Goal: Task Accomplishment & Management: Complete application form

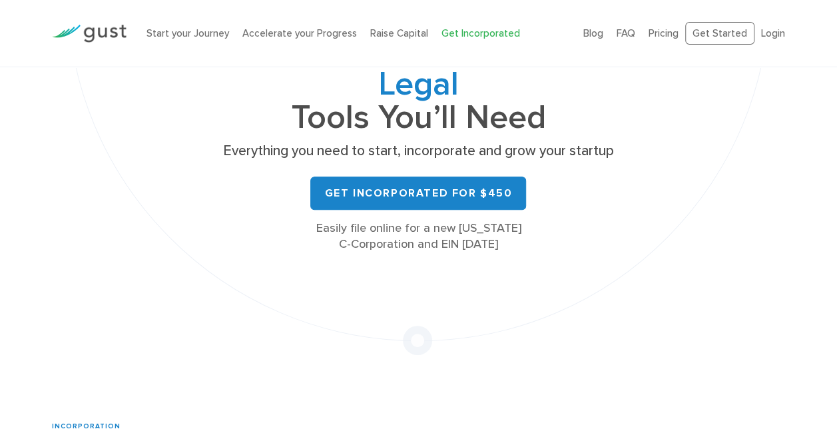
scroll to position [176, 0]
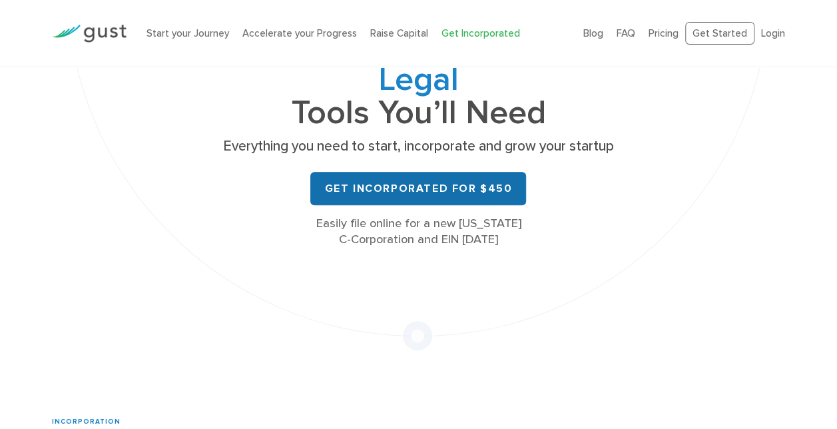
click at [367, 181] on link "Get Incorporated for $450" at bounding box center [418, 188] width 216 height 33
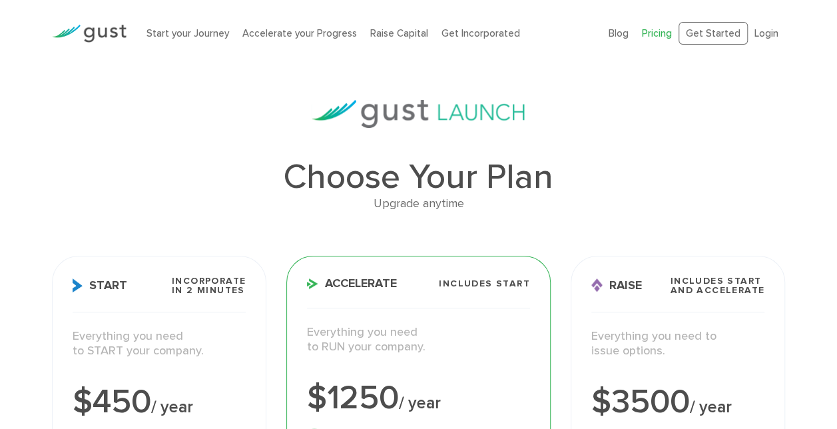
click at [157, 288] on h3 "Start Incorporate in 2 Minutes" at bounding box center [159, 294] width 173 height 36
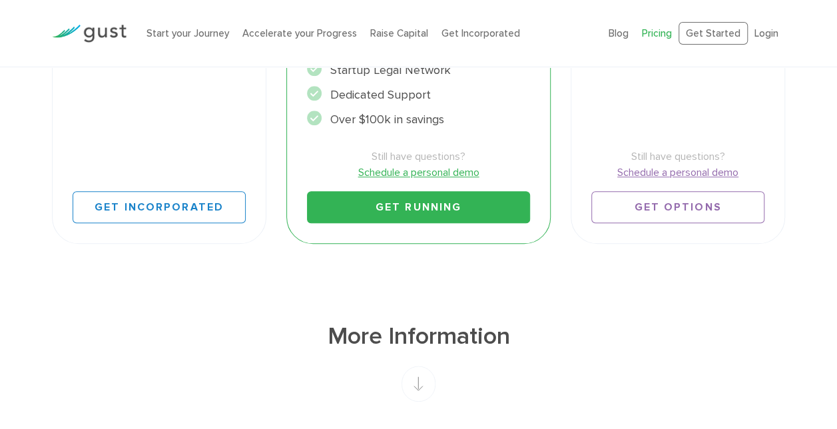
scroll to position [594, 0]
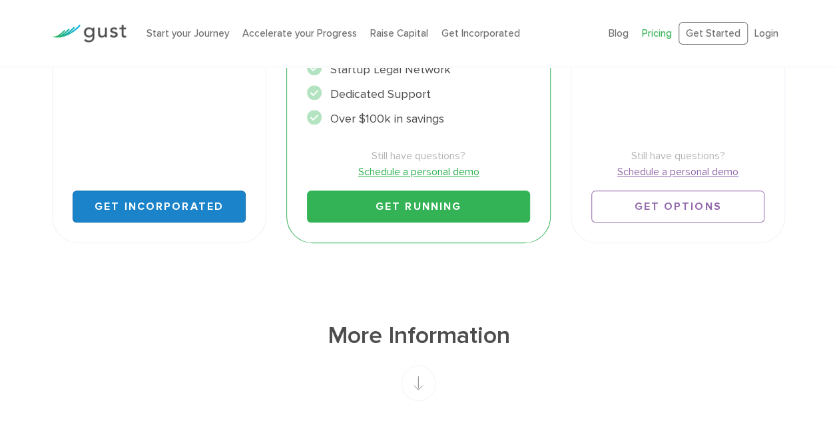
click at [168, 194] on link "Get Incorporated" at bounding box center [159, 206] width 173 height 32
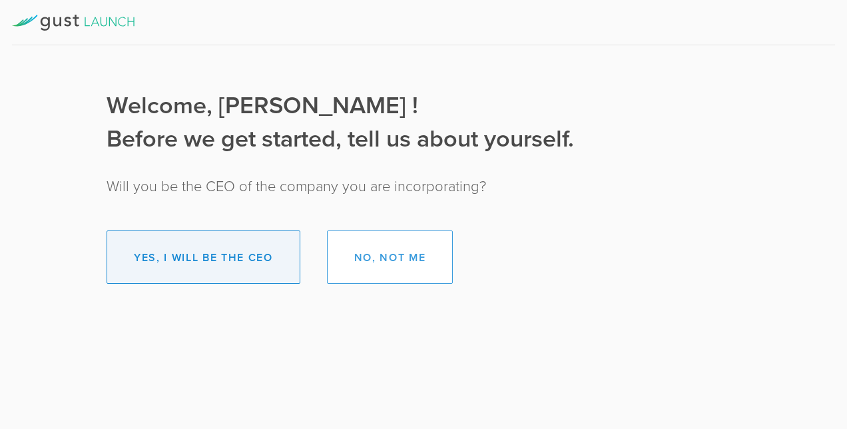
click at [260, 261] on button "Yes, I will be the CEO" at bounding box center [204, 256] width 194 height 53
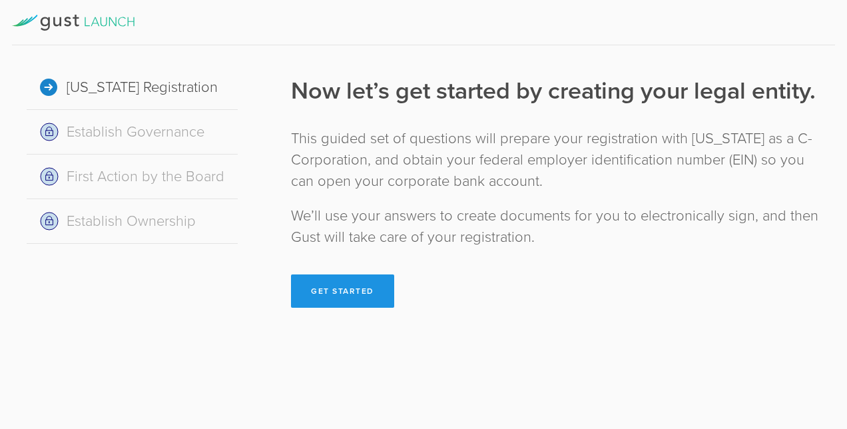
click at [340, 290] on button "Get Started" at bounding box center [342, 290] width 103 height 33
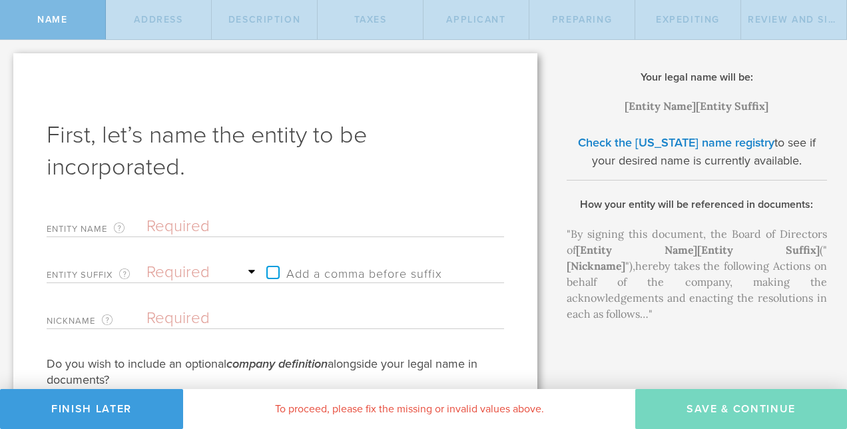
click at [180, 223] on input "text" at bounding box center [301, 226] width 311 height 20
type input "G"
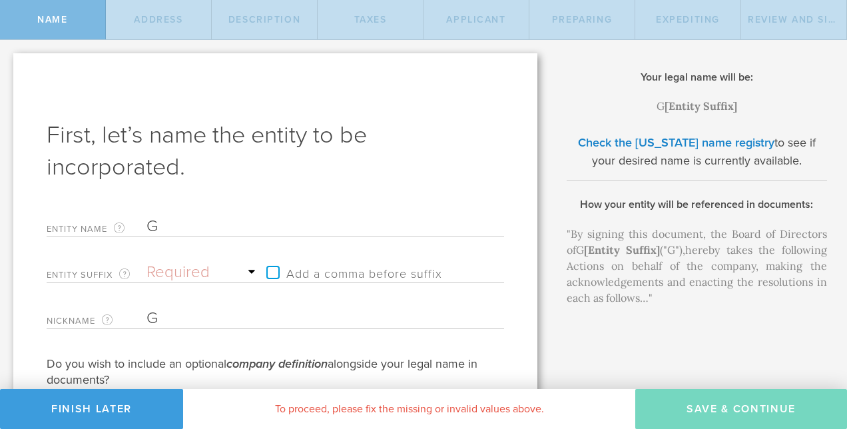
type input "GO"
type input "GO2"
type input "GO2 f"
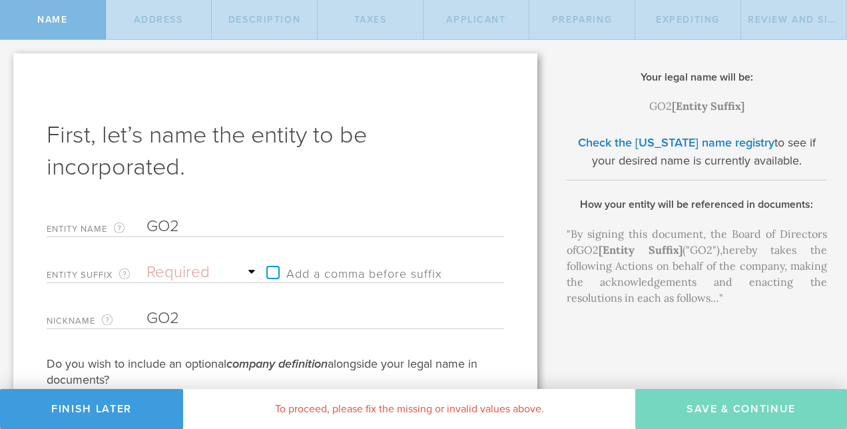
type input "GO2 f"
type input "GO2"
type input "GO2 B"
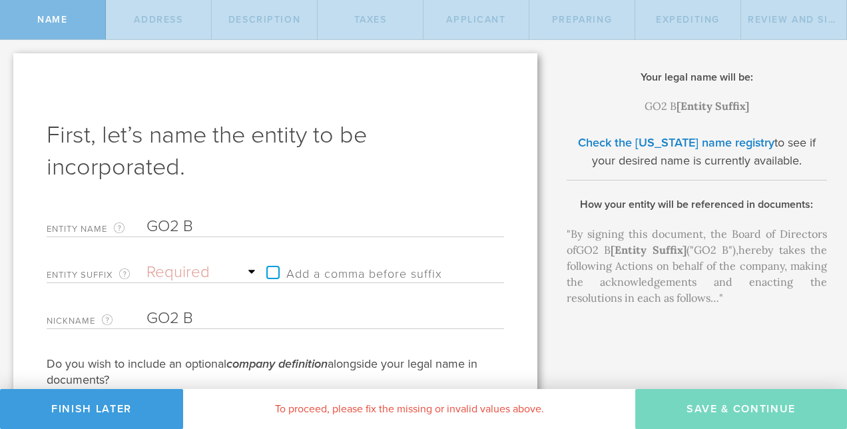
type input "GO2 Be"
type input "GO2 [PERSON_NAME]"
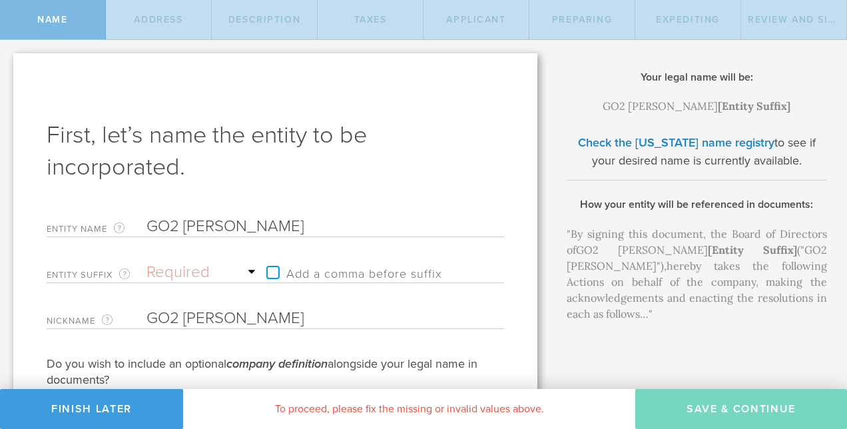
type input "GO2 Beve"
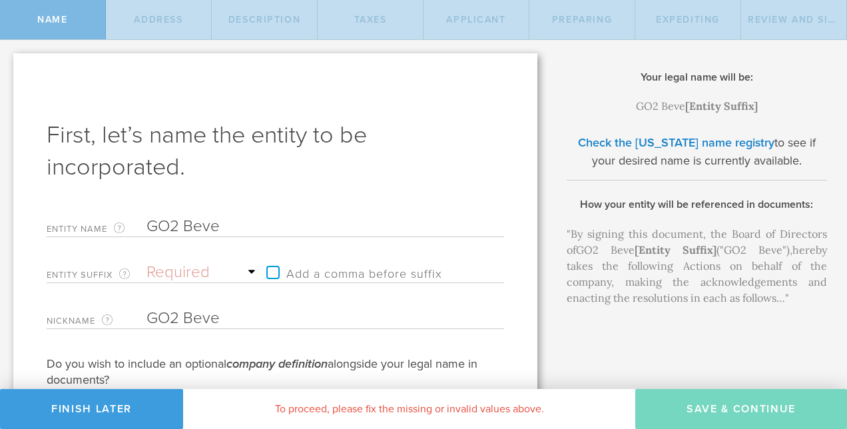
type input "GO2 [PERSON_NAME]"
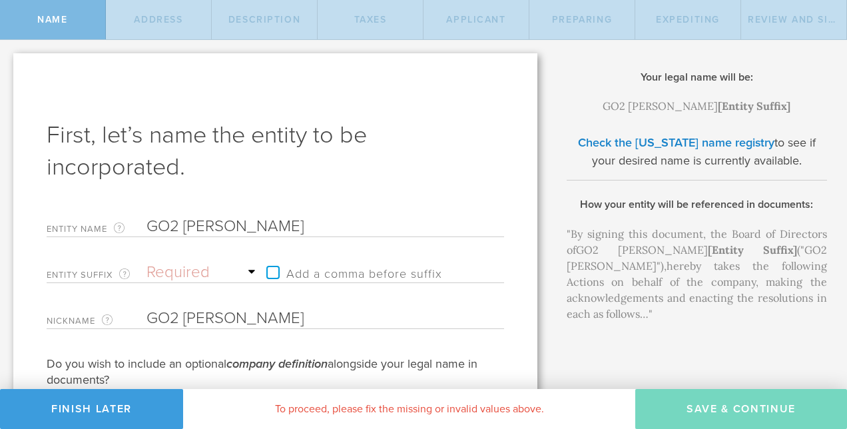
type input "GO2 Bevera"
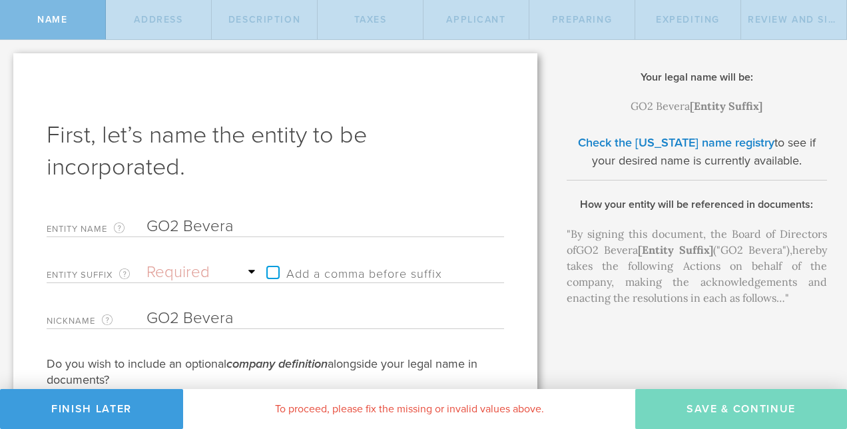
type input "GO2 Beverag"
type input "GO2 Beverage"
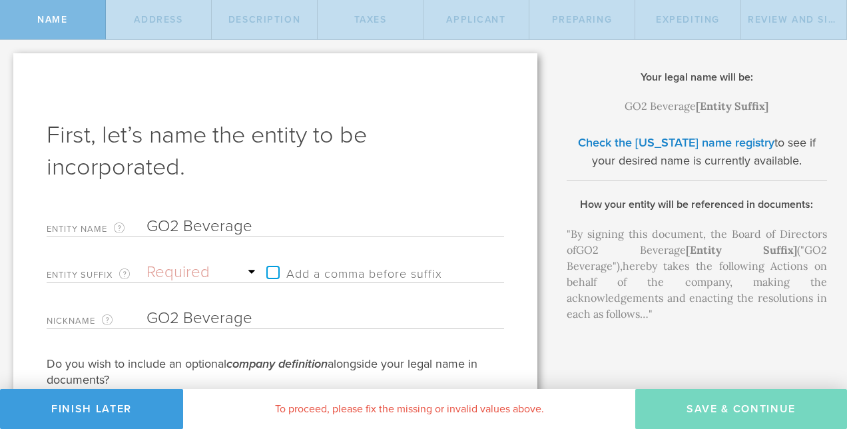
type input "GO2 Beverage S"
type input "GO2 Beverage So"
type input "GO2 Beverage Sol"
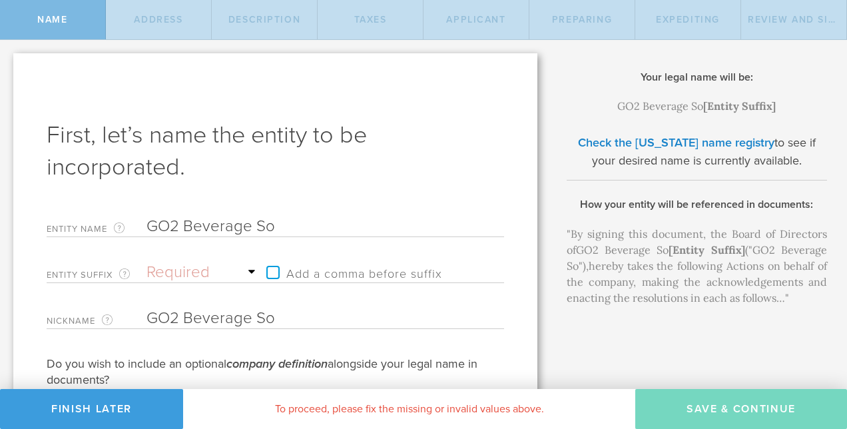
type input "GO2 Beverage Sol"
type input "GO2 Beverage Solu"
type input "GO2 Beverage Solut"
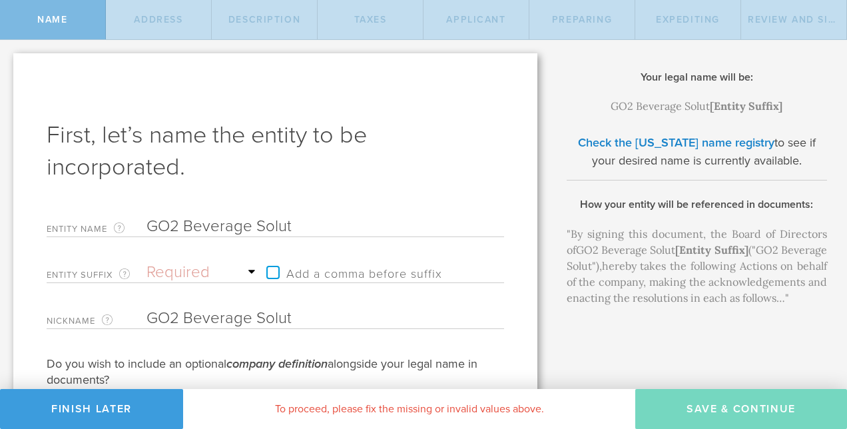
type input "GO2 Beverage Soluti"
type input "GO2 Beverage Solutio"
type input "GO2 Beverage Solution"
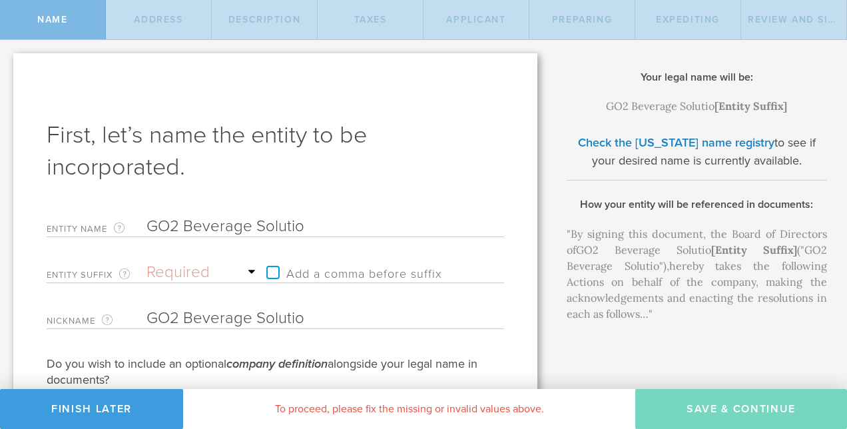
type input "GO2 Beverage Solution"
type input "GO2 Beverage Solutions"
drag, startPoint x: 321, startPoint y: 318, endPoint x: 185, endPoint y: 322, distance: 135.9
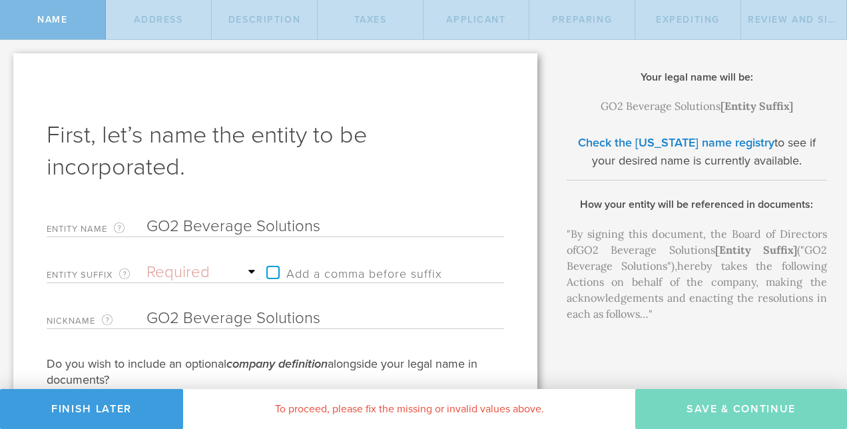
click at [185, 322] on input "GO2 Beverage Solutions" at bounding box center [301, 318] width 311 height 20
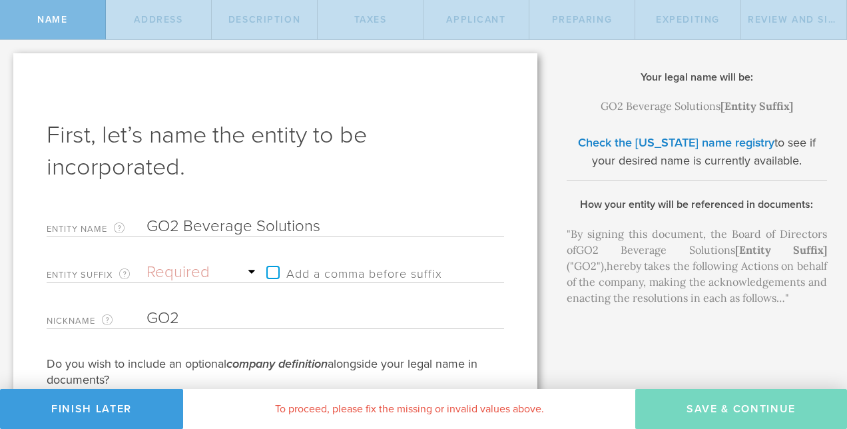
type input "GO2"
click at [188, 275] on select "Required Association Club Co. Company Corp. Corporation Foundation Fund Inc. In…" at bounding box center [202, 272] width 113 height 20
select select "limited"
click at [146, 262] on select "Required Association Club Co. Company Corp. Corporation Foundation Fund Inc. In…" at bounding box center [202, 272] width 113 height 20
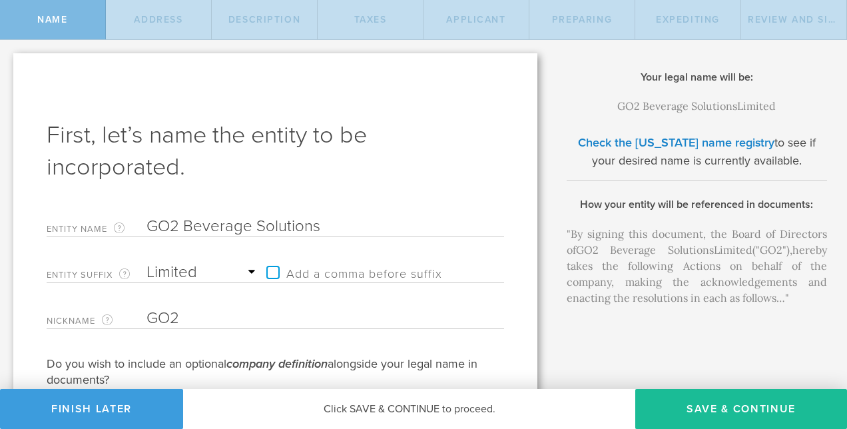
click at [278, 274] on label "Add a comma before suffix" at bounding box center [351, 272] width 182 height 20
click at [278, 274] on input "Add a comma before suffix" at bounding box center [329, 266] width 138 height 20
click at [278, 274] on label "Add a comma before suffix" at bounding box center [351, 272] width 182 height 20
click at [278, 274] on input "Add a comma before suffix" at bounding box center [329, 266] width 138 height 20
click at [278, 274] on label "Add a comma before suffix" at bounding box center [351, 272] width 182 height 20
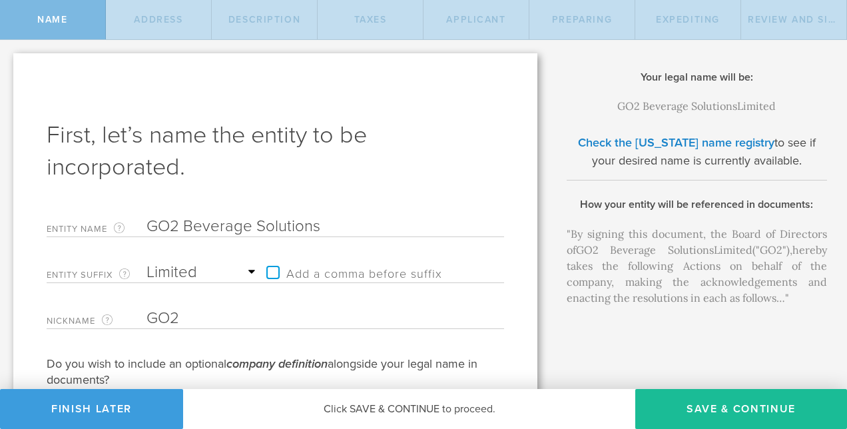
click at [278, 274] on input "Add a comma before suffix" at bounding box center [329, 266] width 138 height 20
checkbox input "true"
click at [256, 270] on select "Required Association Club Co. Company Corp. Corporation Foundation Fund Inc. In…" at bounding box center [202, 272] width 113 height 20
click at [146, 262] on select "Required Association Club Co. Company Corp. Corporation Foundation Fund Inc. In…" at bounding box center [202, 272] width 113 height 20
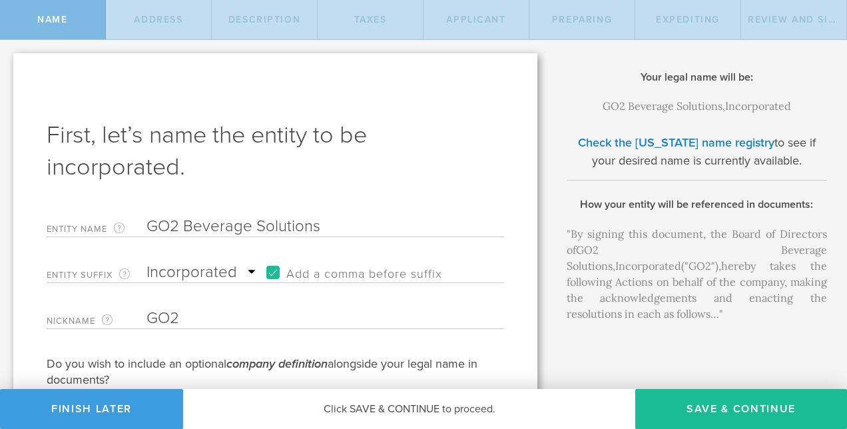
click at [252, 272] on select "Required Association Club Co. Company Corp. Corporation Foundation Fund Inc. In…" at bounding box center [202, 272] width 113 height 20
select select "inc."
click at [146, 262] on select "Required Association Club Co. Company Corp. Corporation Foundation Fund Inc. In…" at bounding box center [202, 272] width 113 height 20
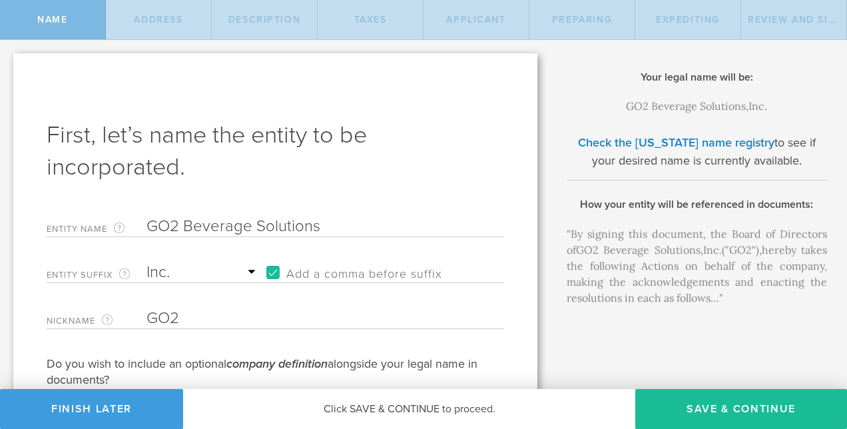
click at [321, 226] on input "GO2 Beverage Solutions" at bounding box center [301, 226] width 311 height 20
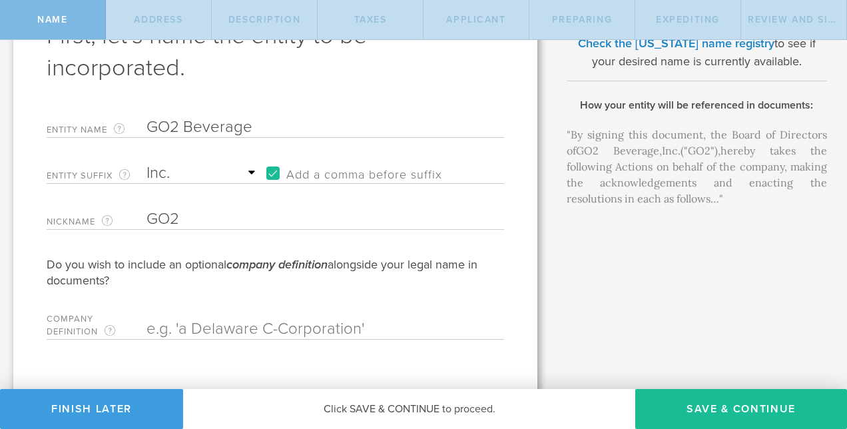
scroll to position [101, 0]
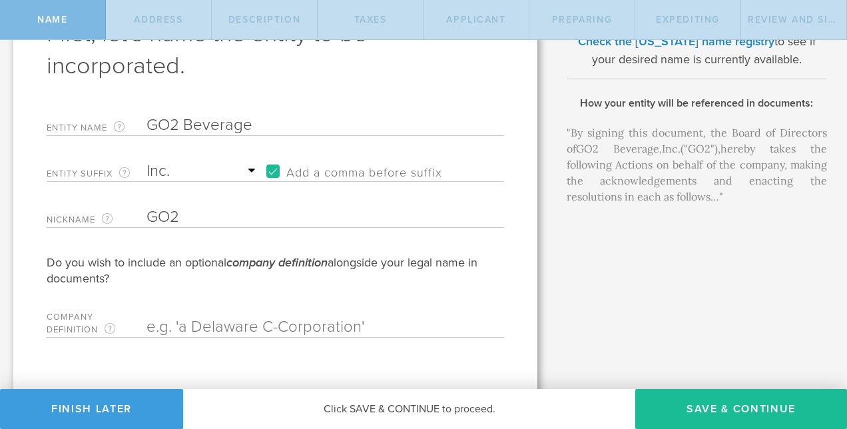
type input "GO2 Beverage"
click at [172, 325] on input "text" at bounding box center [301, 327] width 311 height 20
type input "A"
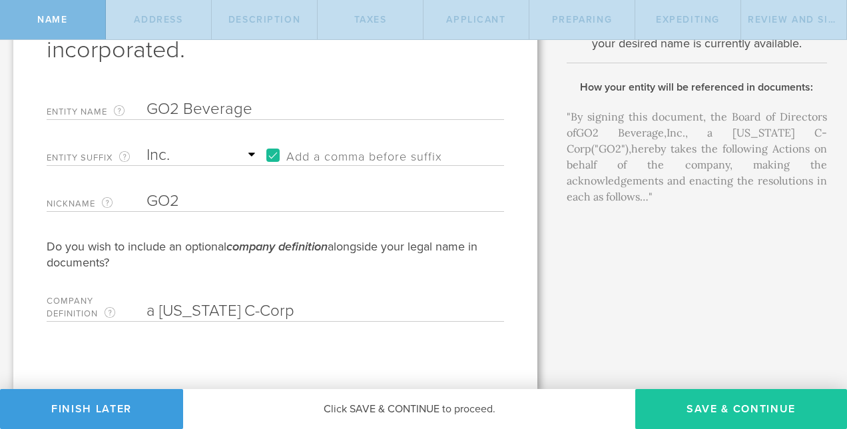
type input "a [US_STATE] C-Corp"
click at [704, 402] on button "Save & Continue" at bounding box center [741, 409] width 212 height 40
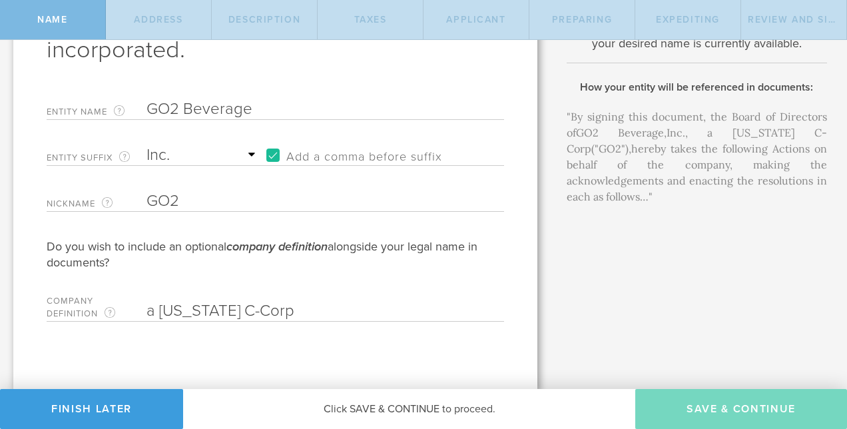
checkbox input "true"
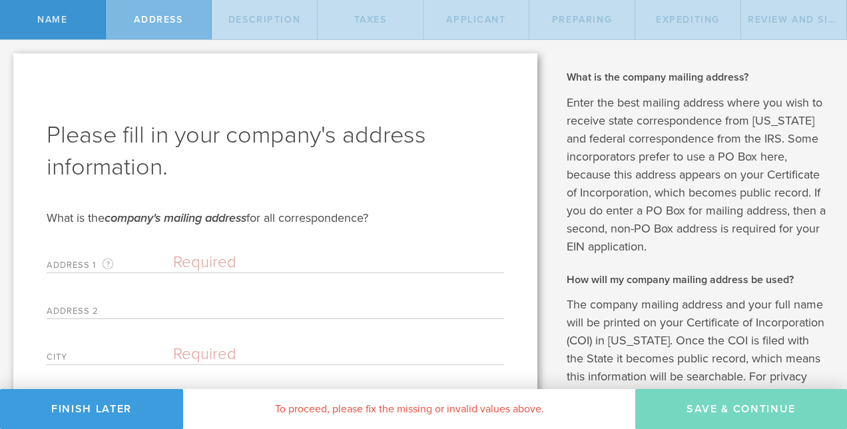
click at [197, 258] on input "text" at bounding box center [338, 262] width 331 height 20
type input "[STREET_ADDRESS]"
type input "419"
type input "[GEOGRAPHIC_DATA]"
select select "NY"
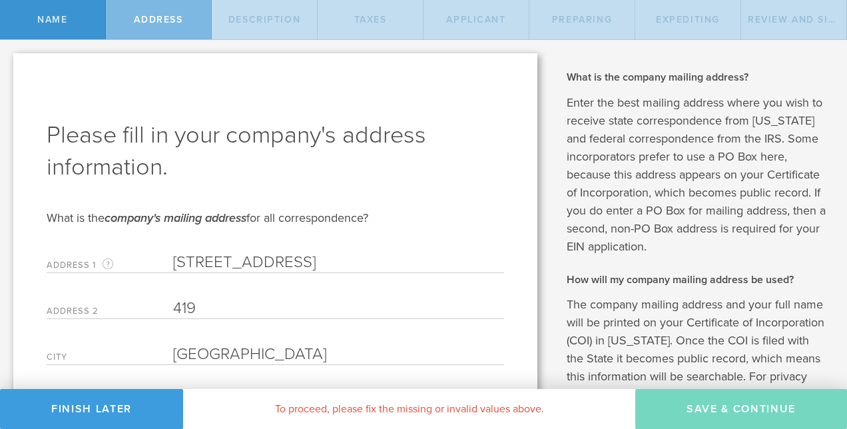
type input "14850"
type input "GO2"
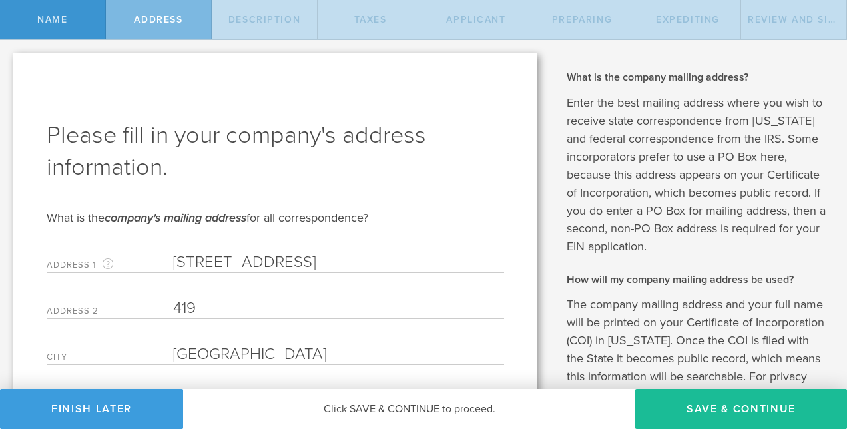
type input "[STREET_ADDRESS]"
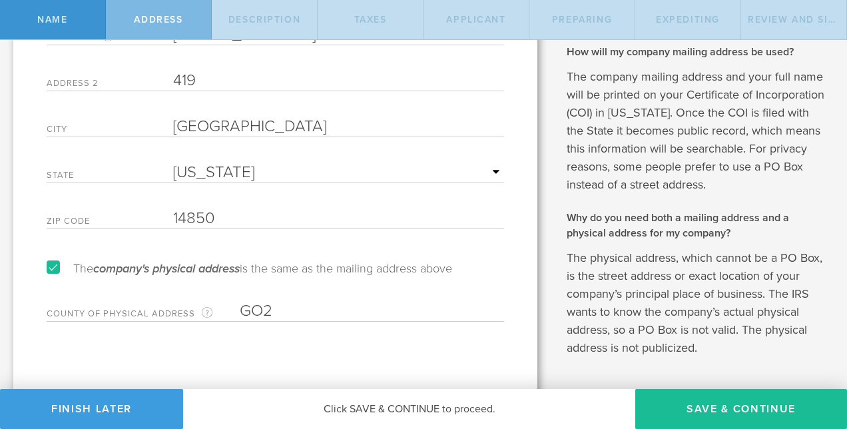
scroll to position [232, 0]
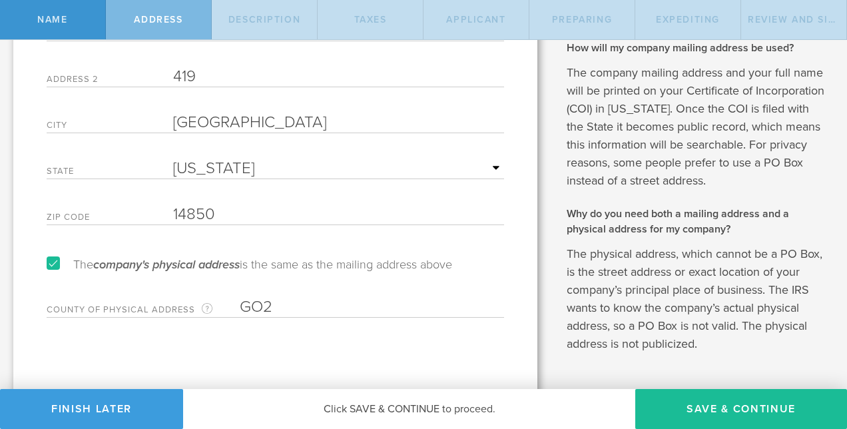
click at [296, 306] on input "GO2" at bounding box center [372, 307] width 264 height 20
drag, startPoint x: 296, startPoint y: 306, endPoint x: 214, endPoint y: 304, distance: 81.3
click at [214, 304] on div "County of physical address Enter the county in which the principal place of bus…" at bounding box center [275, 303] width 457 height 27
type input "[PERSON_NAME]"
click at [718, 385] on div "Your legal name will be: GO2 Beverage , Inc. [Entity Suffix] Check the [US_STAT…" at bounding box center [699, 119] width 296 height 623
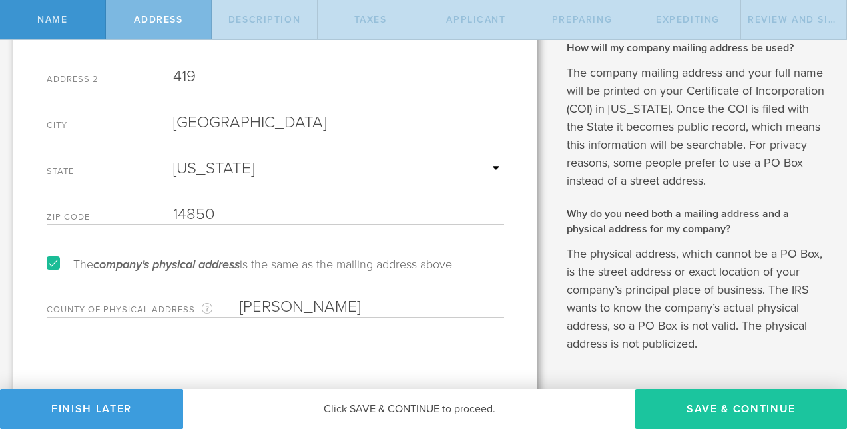
click at [698, 403] on button "Save & Continue" at bounding box center [741, 409] width 212 height 40
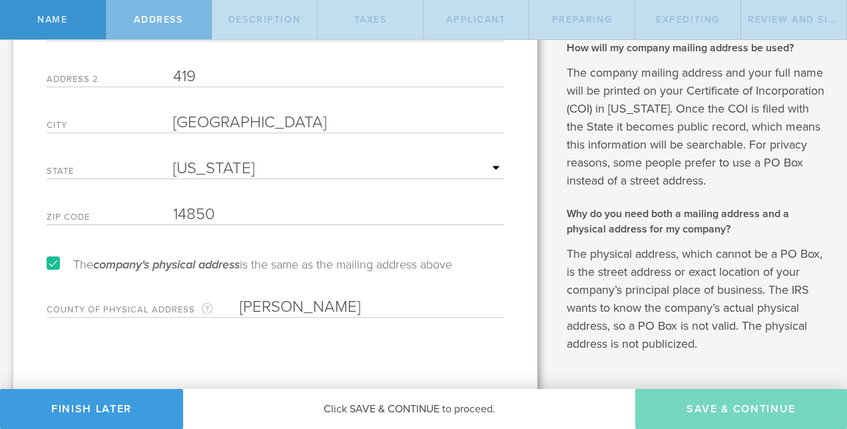
scroll to position [0, 0]
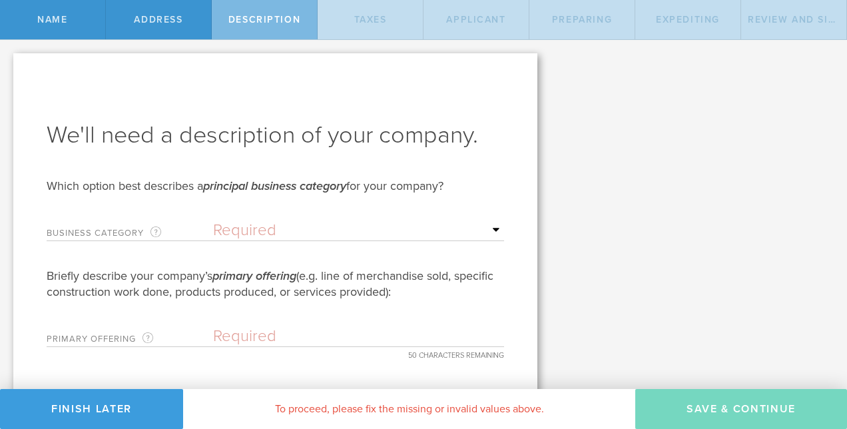
click at [489, 232] on select "Required Accommodation & food service Construction Finance & insurance Health c…" at bounding box center [358, 230] width 291 height 20
select select "other"
click at [213, 220] on select "Required Accommodation & food service Construction Finance & insurance Health c…" at bounding box center [358, 230] width 291 height 20
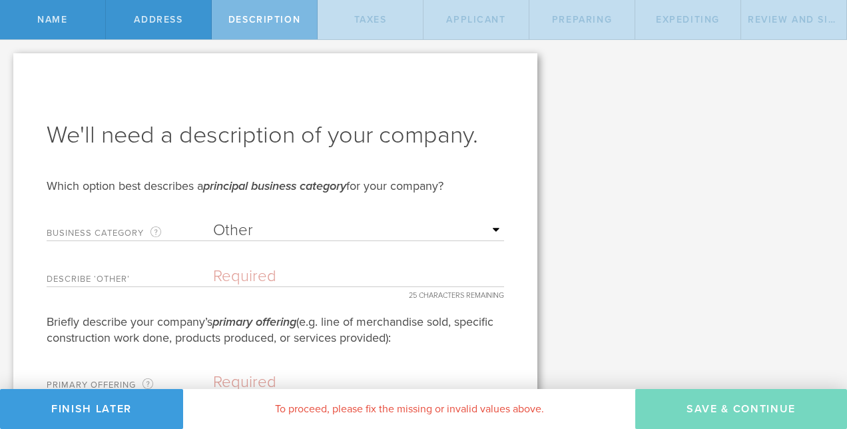
click at [257, 278] on input "text" at bounding box center [358, 276] width 291 height 20
type input "F"
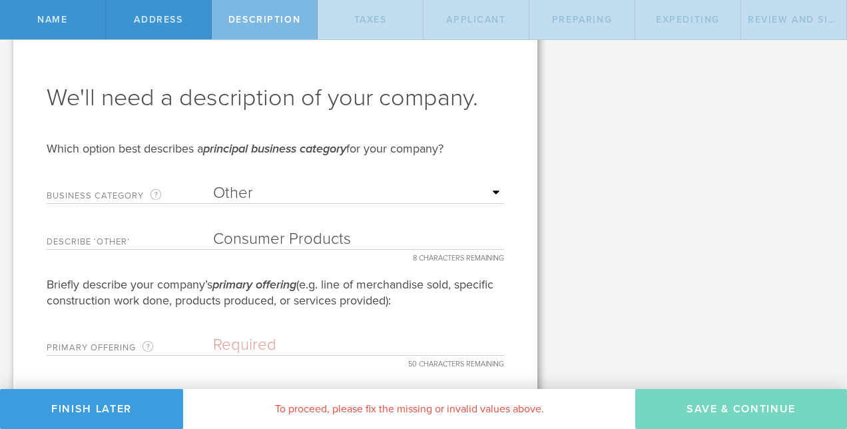
scroll to position [72, 0]
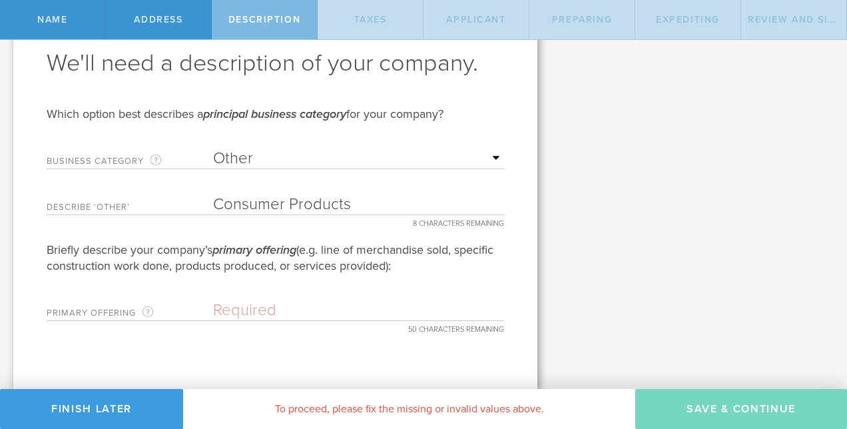
type input "Consumer Products"
click at [232, 310] on input "text" at bounding box center [358, 310] width 291 height 20
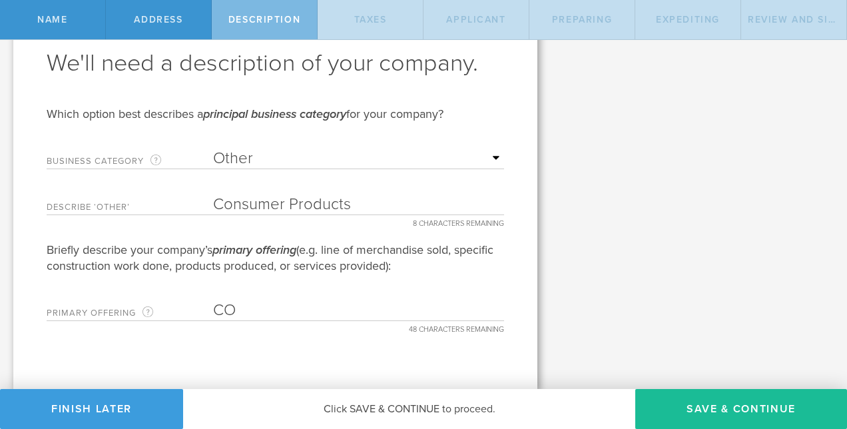
type input "C"
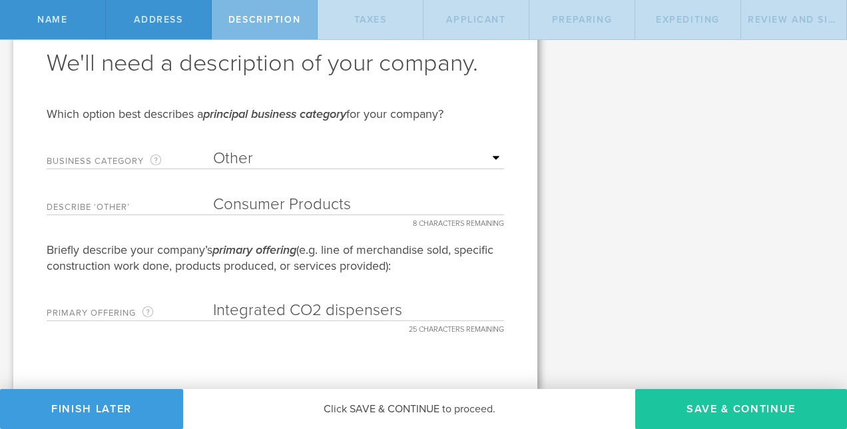
type input "Integrated CO2 dispensers"
click at [693, 407] on button "Save & Continue" at bounding box center [741, 409] width 212 height 40
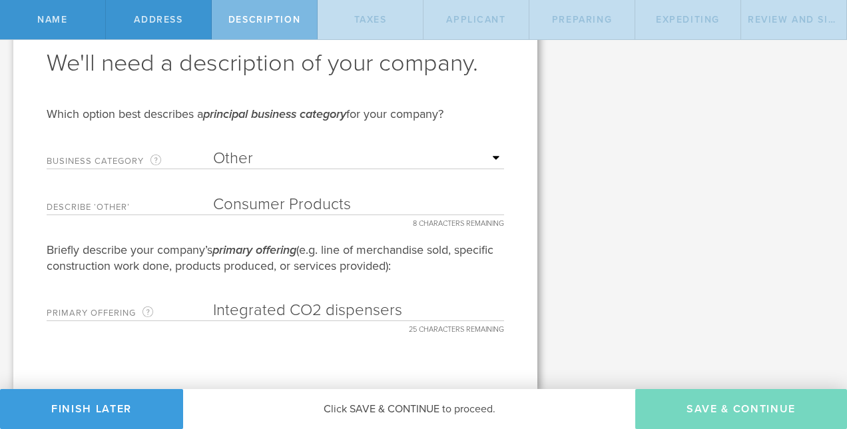
type input "0"
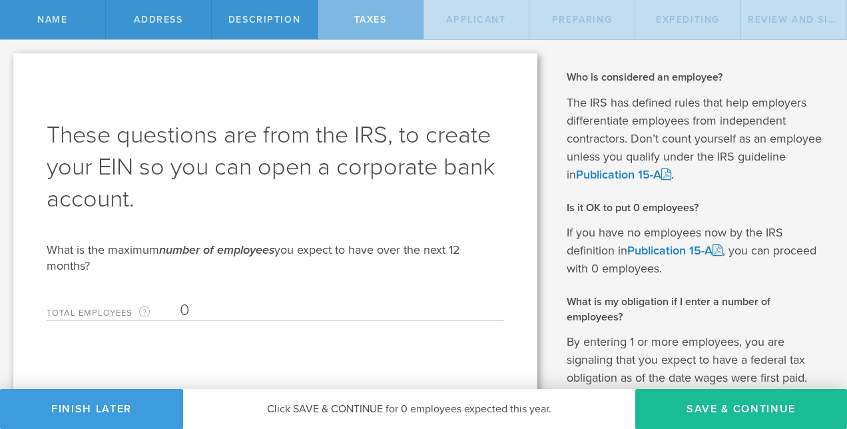
click at [206, 315] on input "0" at bounding box center [339, 310] width 318 height 20
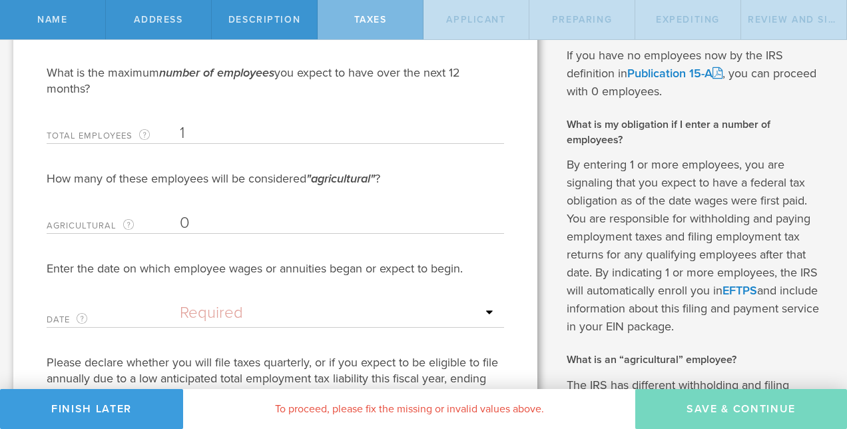
scroll to position [176, 0]
type input "1"
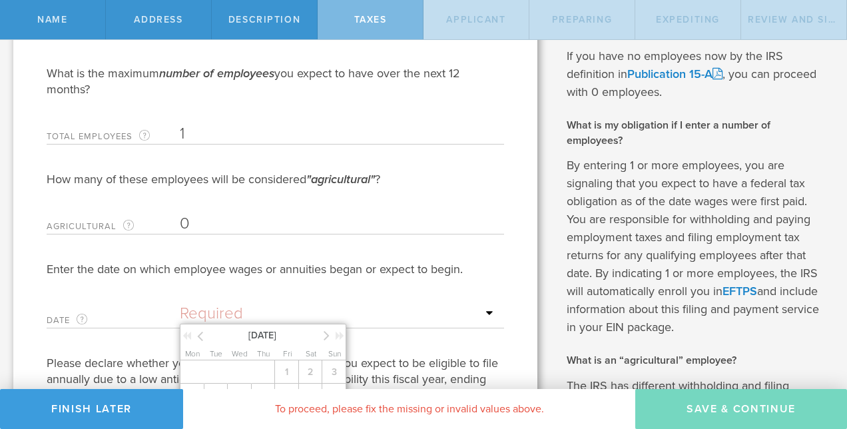
click at [216, 317] on input "text" at bounding box center [339, 314] width 318 height 20
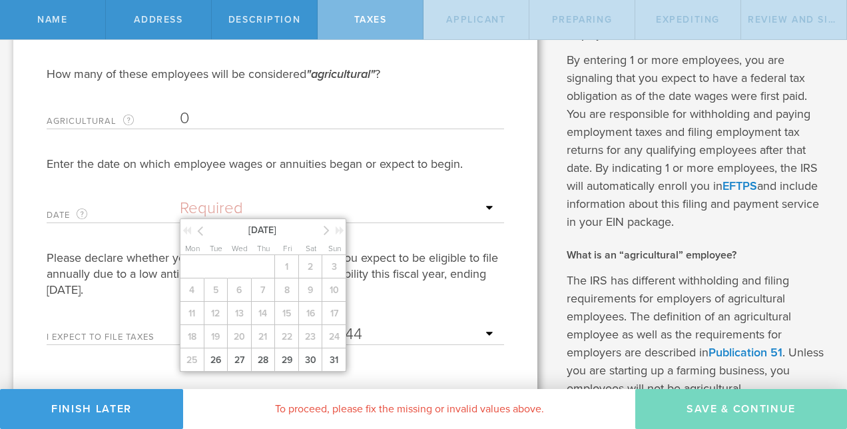
scroll to position [286, 0]
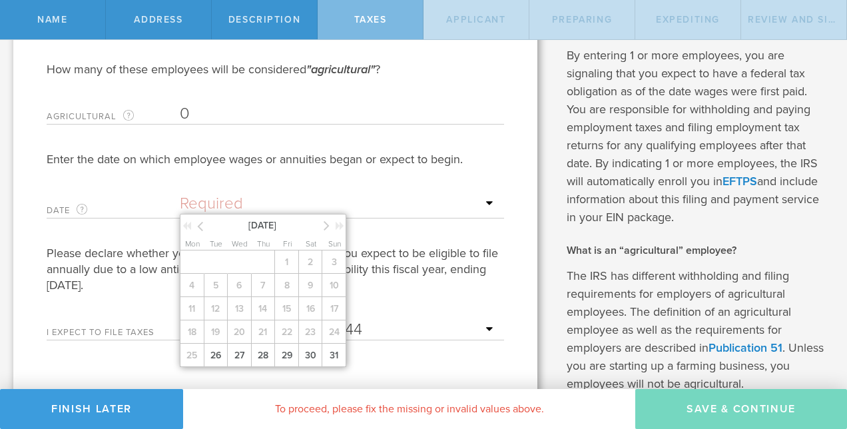
click at [324, 229] on icon at bounding box center [327, 225] width 6 height 17
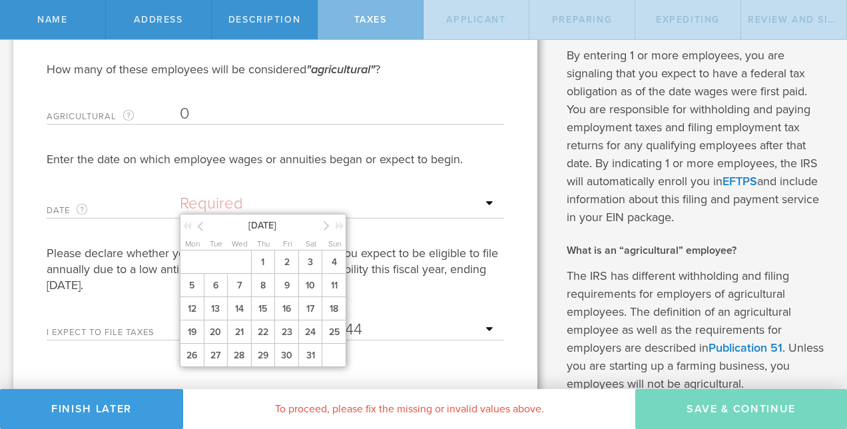
click at [324, 226] on icon at bounding box center [327, 225] width 6 height 17
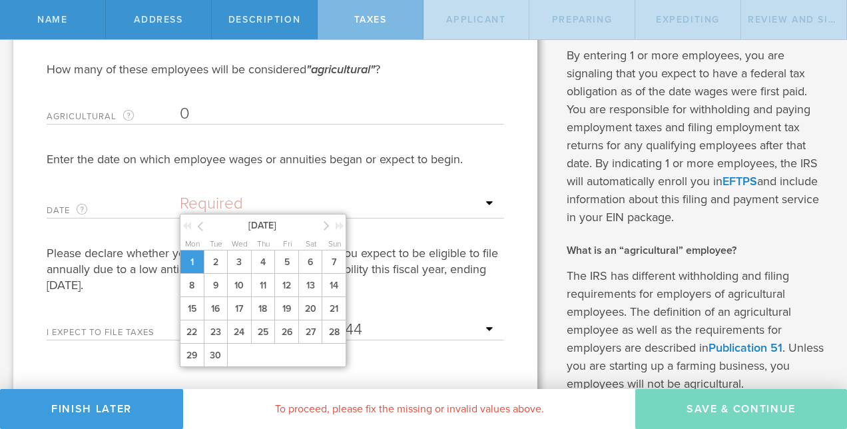
click at [201, 264] on span "1" at bounding box center [192, 261] width 24 height 23
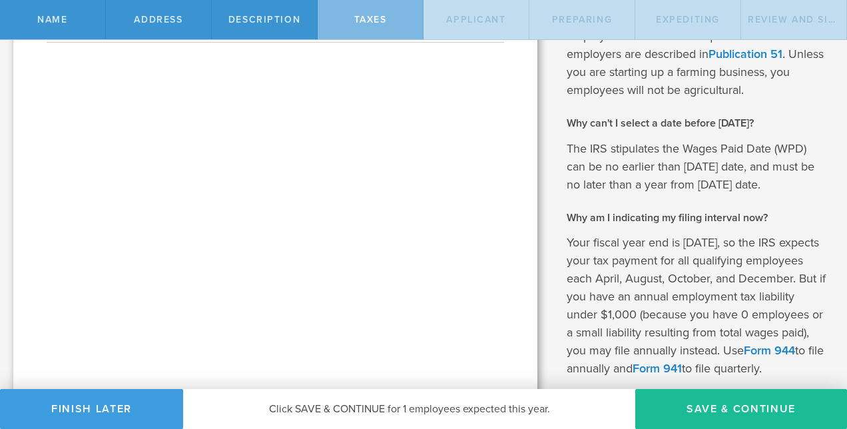
scroll to position [585, 0]
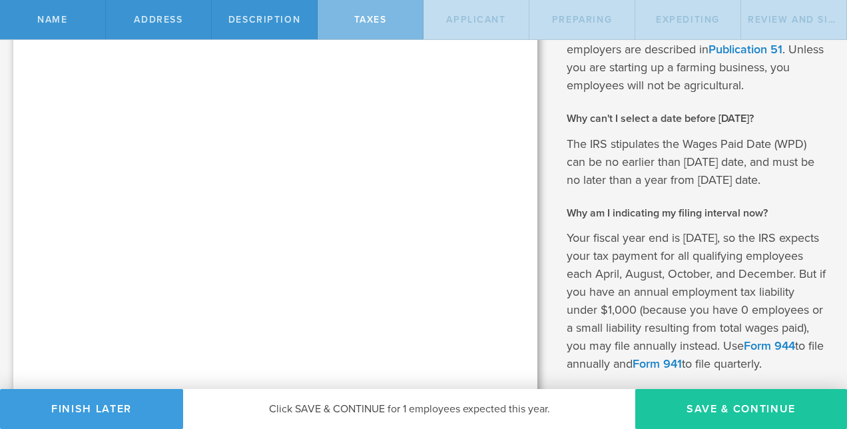
click at [691, 411] on button "Save & Continue" at bounding box center [741, 409] width 212 height 40
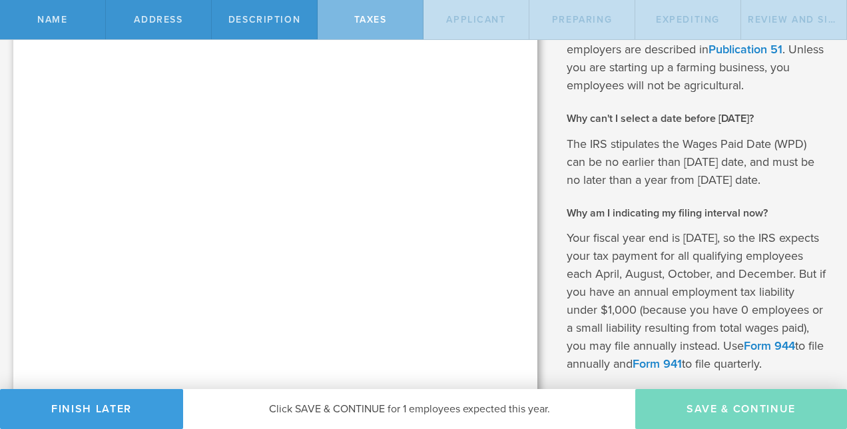
type input "CEO"
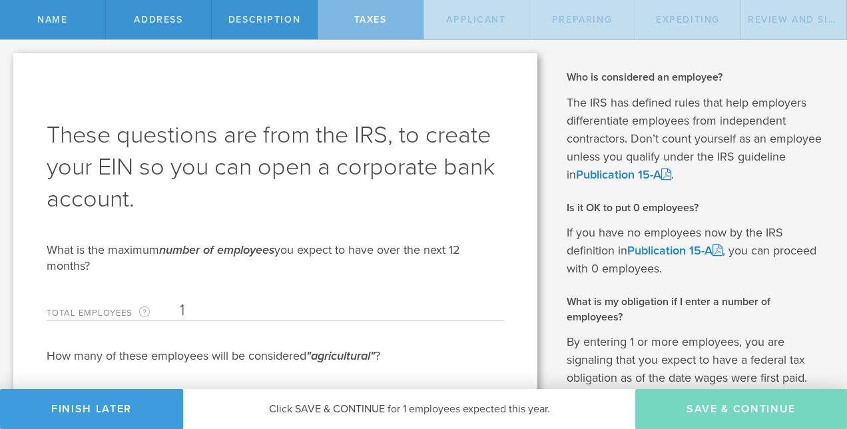
select select "US"
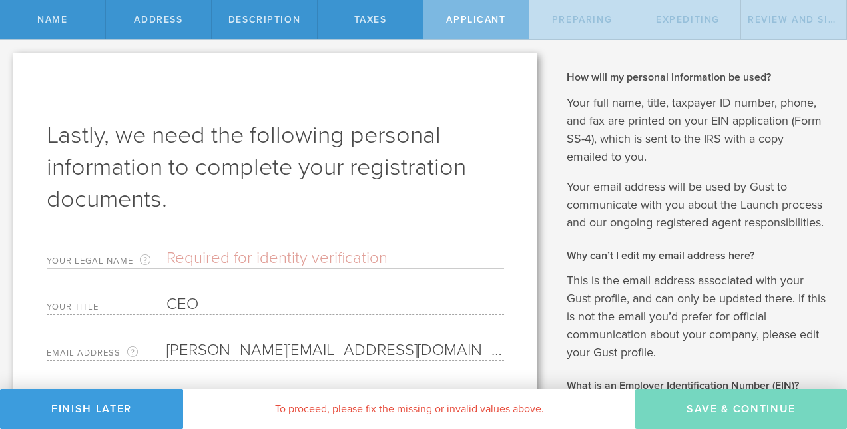
click at [248, 261] on input "text" at bounding box center [335, 258] width 338 height 20
type input "[PERSON_NAME] [PERSON_NAME]"
click at [459, 216] on form "Lastly, we need the following personal information to complete your registratio…" at bounding box center [275, 351] width 457 height 465
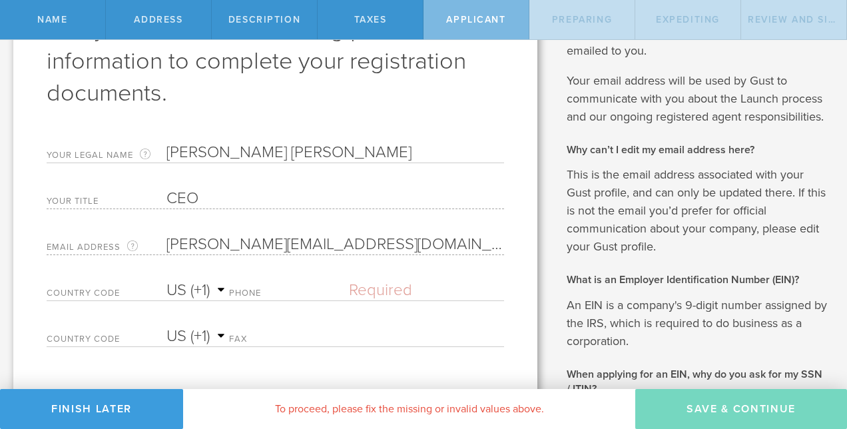
scroll to position [107, 0]
click at [302, 292] on label "Phone" at bounding box center [289, 293] width 120 height 11
click at [355, 287] on input "text" at bounding box center [426, 289] width 154 height 20
type input "[PHONE_NUMBER]"
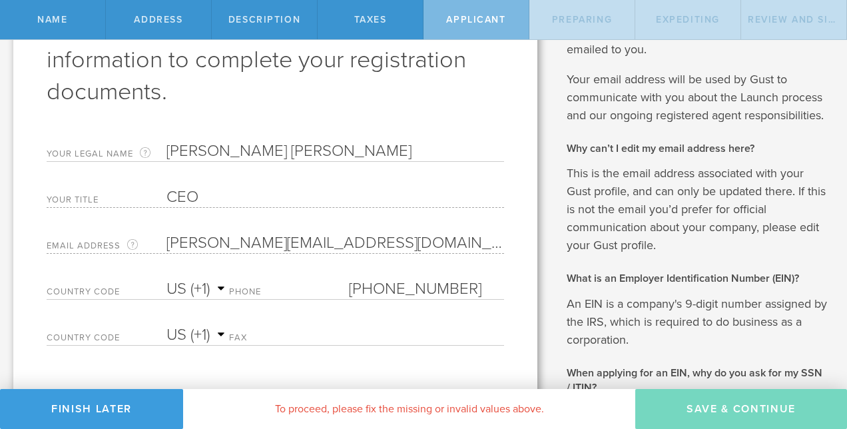
select select "AG"
type input "[PHONE_NUMBER]"
click at [193, 289] on select "AC (+247) AD (+376) AE (+971) AF (+93) AG (+1) AI (+1) AL (+355) AM (+374) AO (…" at bounding box center [197, 289] width 63 height 20
select select "US"
click at [166, 279] on select "AC (+247) AD (+376) AE (+971) AF (+93) AG (+1) AI (+1) AL (+355) AM (+374) AO (…" at bounding box center [197, 289] width 63 height 20
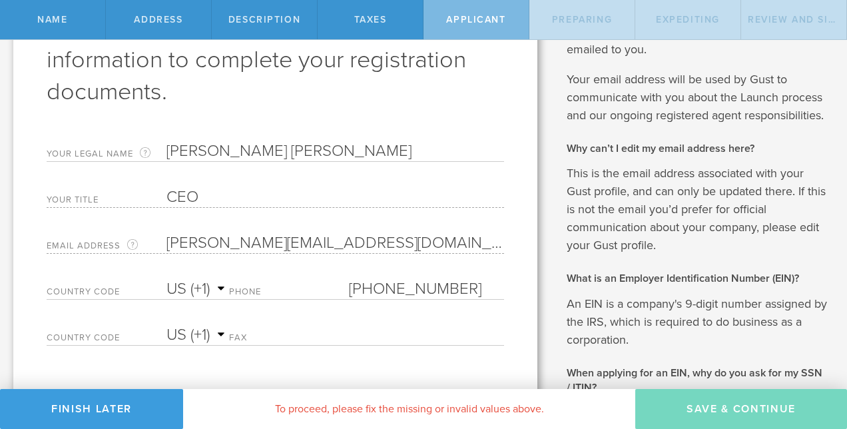
click at [325, 340] on label "Fax" at bounding box center [289, 339] width 120 height 11
click at [394, 286] on input "[PHONE_NUMBER]" at bounding box center [426, 289] width 154 height 20
drag, startPoint x: 360, startPoint y: 293, endPoint x: 536, endPoint y: 298, distance: 176.5
click at [536, 298] on div "First, let’s name the entity to be incorporated. Entity Name The name of your […" at bounding box center [275, 399] width 551 height 933
type input "[PHONE_NUMBER]"
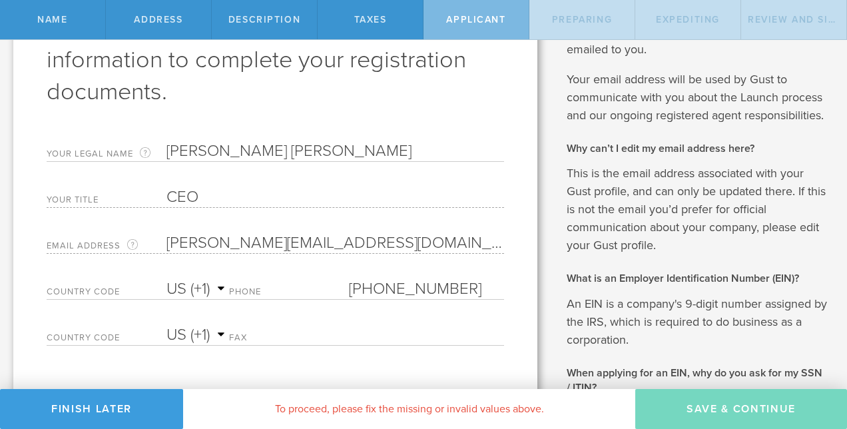
click at [499, 107] on div "Lastly, we need the following personal information to complete your registratio…" at bounding box center [275, 406] width 524 height 920
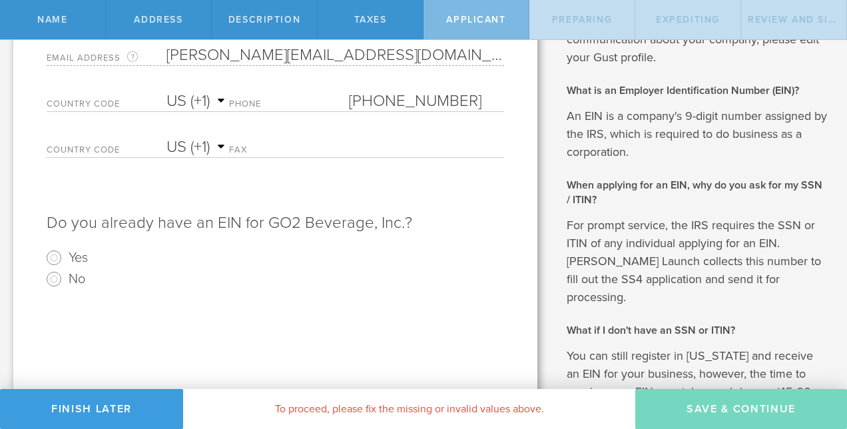
scroll to position [296, 0]
click at [55, 273] on input "No" at bounding box center [53, 277] width 21 height 21
radio input "true"
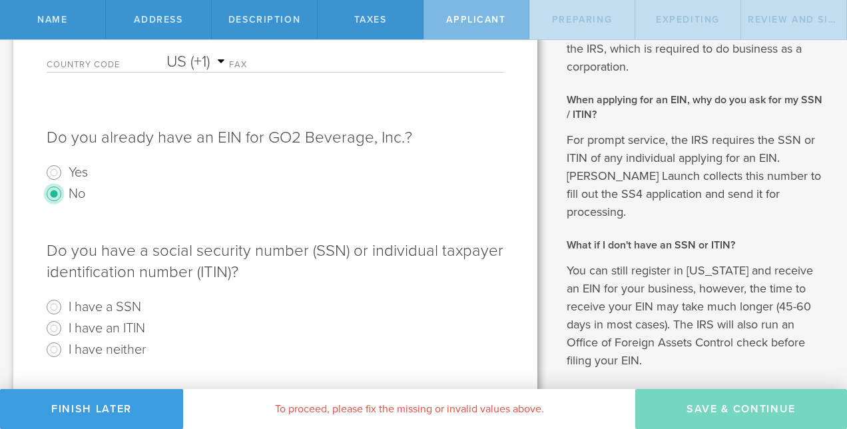
scroll to position [381, 0]
click at [113, 302] on label "I have a SSN" at bounding box center [105, 305] width 73 height 19
click at [65, 302] on input "I have a SSN" at bounding box center [53, 306] width 21 height 21
radio input "true"
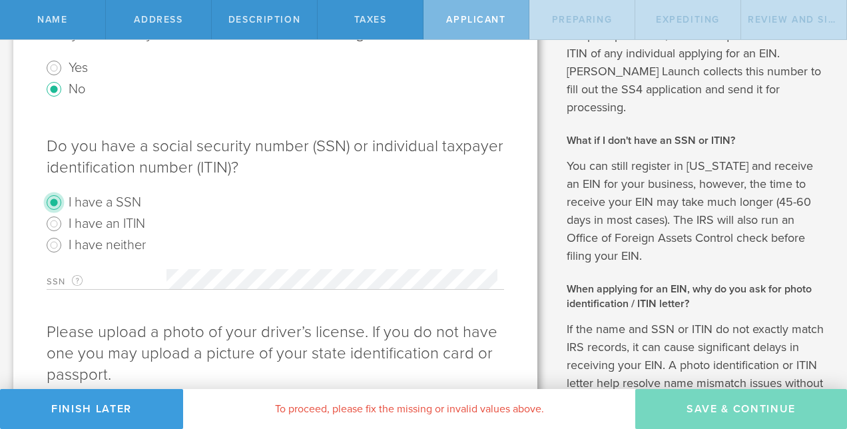
scroll to position [486, 0]
click at [354, 185] on div "Do you have a social security number (SSN) or individual taxpayer identificatio…" at bounding box center [275, 177] width 457 height 156
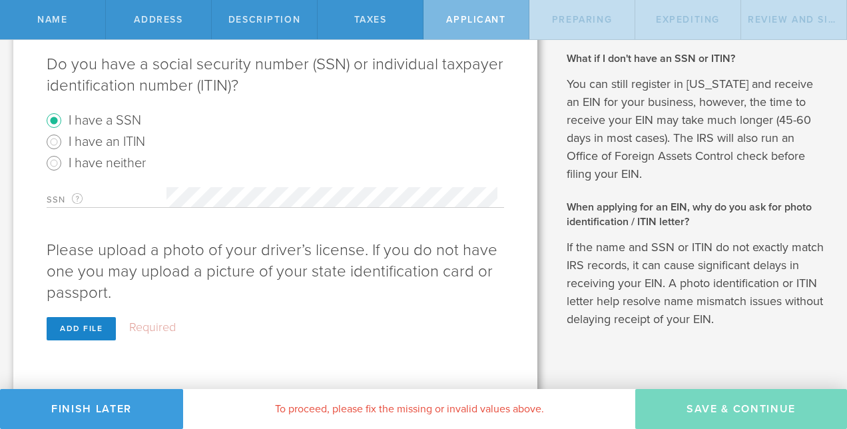
scroll to position [585, 0]
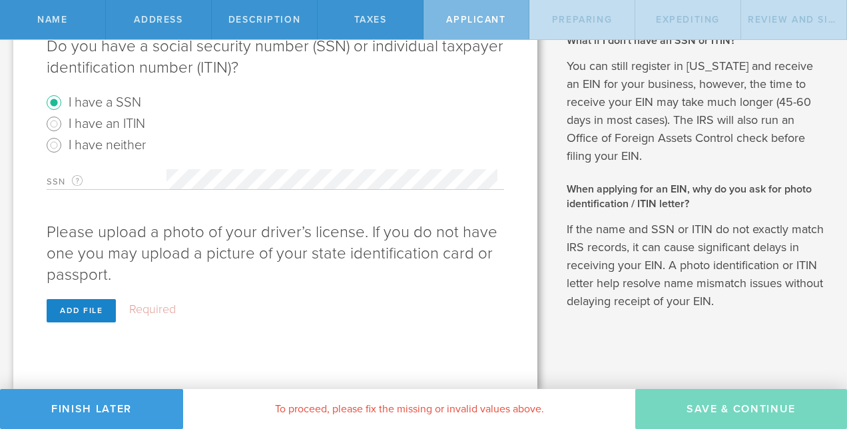
click at [349, 301] on div "SSN For your EIN application, this is your own 9-digit social security number a…" at bounding box center [275, 239] width 457 height 166
click at [87, 304] on div "Add file" at bounding box center [81, 310] width 69 height 23
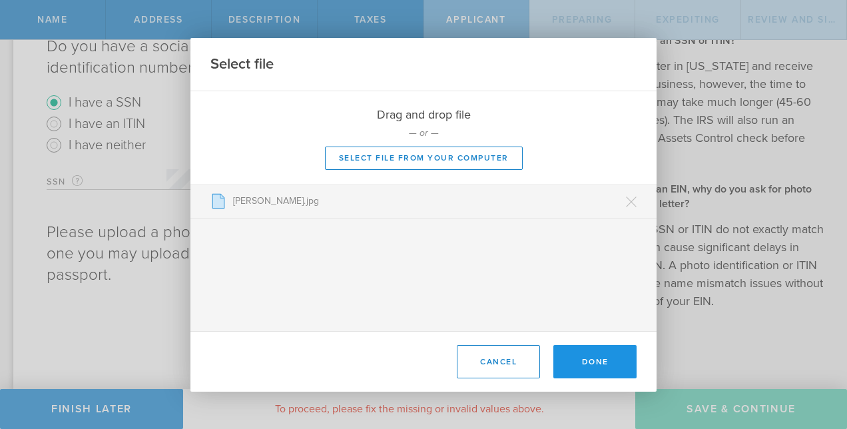
click at [578, 365] on button "Done" at bounding box center [594, 361] width 83 height 33
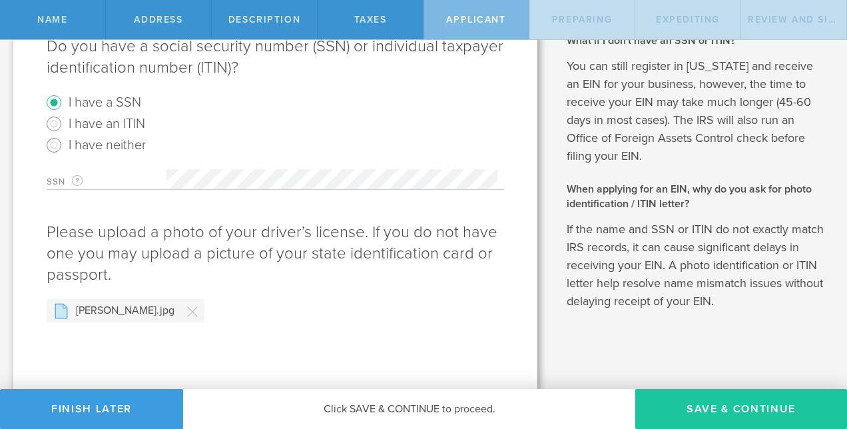
click at [695, 414] on button "Save & Continue" at bounding box center [741, 409] width 212 height 40
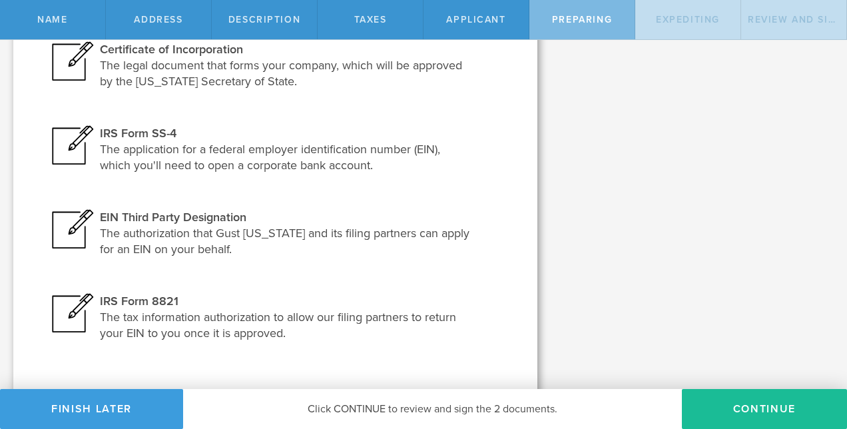
scroll to position [260, 0]
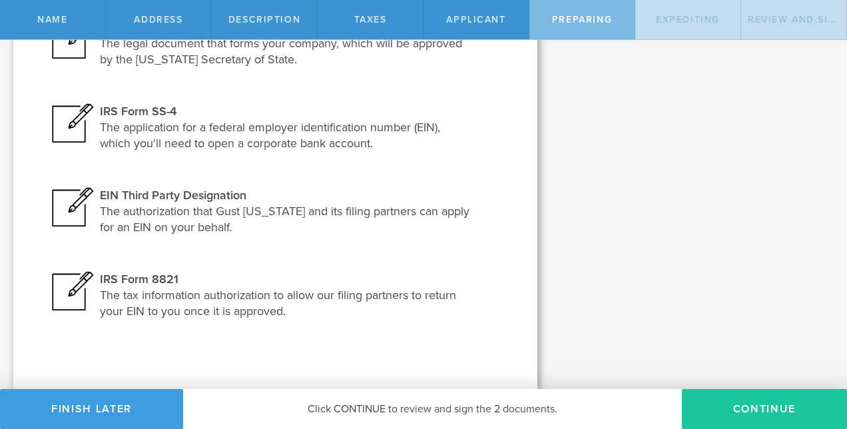
click at [718, 409] on button "Continue" at bounding box center [764, 409] width 165 height 40
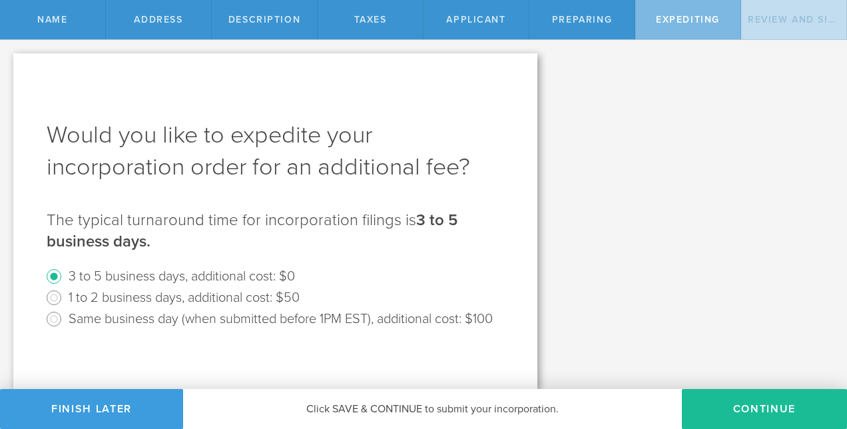
scroll to position [6, 0]
click at [736, 411] on button "Continue" at bounding box center [764, 409] width 165 height 40
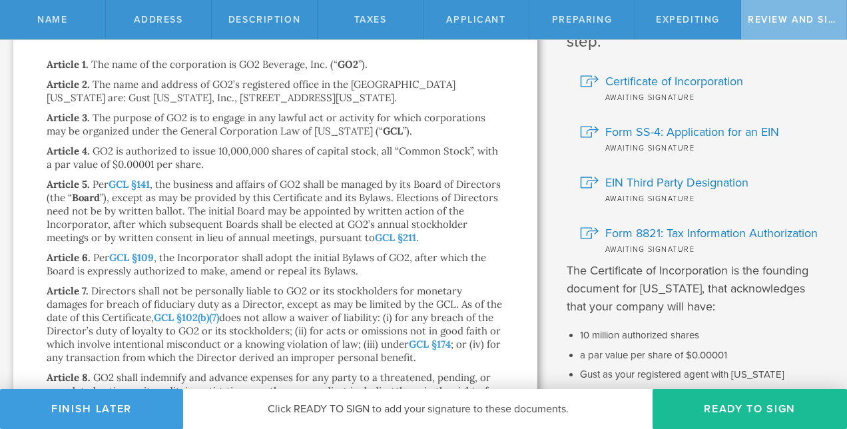
scroll to position [111, 0]
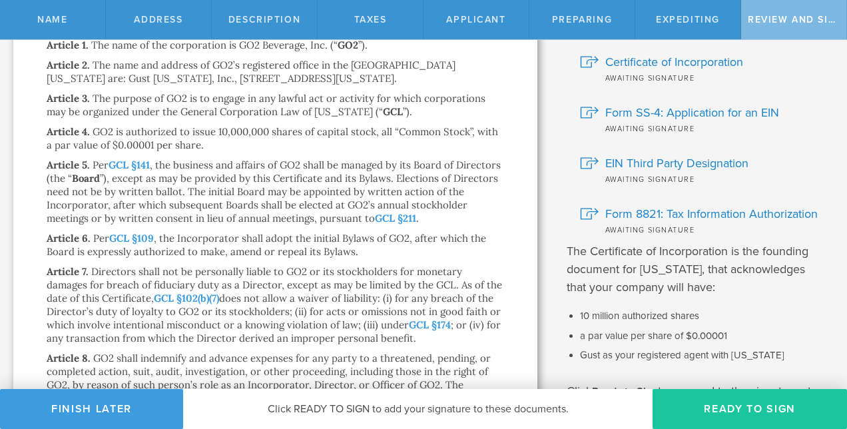
click at [690, 403] on button "Ready to Sign" at bounding box center [750, 409] width 194 height 40
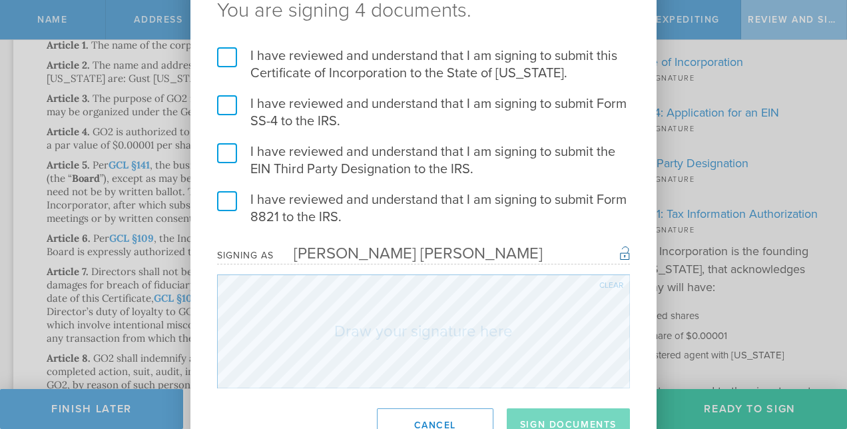
click at [229, 57] on label "I have reviewed and understand that I am signing to submit this Certificate of …" at bounding box center [423, 64] width 413 height 35
click at [0, 0] on input "I have reviewed and understand that I am signing to submit this Certificate of …" at bounding box center [0, 0] width 0 height 0
click at [228, 107] on label "I have reviewed and understand that I am signing to submit Form SS-4 to the IRS." at bounding box center [423, 112] width 413 height 35
click at [0, 0] on input "I have reviewed and understand that I am signing to submit Form SS-4 to the IRS." at bounding box center [0, 0] width 0 height 0
click at [227, 156] on label "I have reviewed and understand that I am signing to submit the EIN Third Party …" at bounding box center [423, 160] width 413 height 35
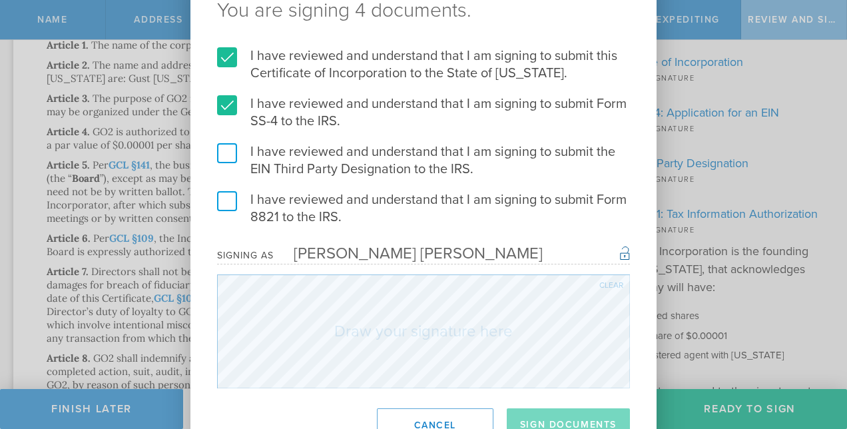
click at [0, 0] on input "I have reviewed and understand that I am signing to submit the EIN Third Party …" at bounding box center [0, 0] width 0 height 0
click at [230, 204] on label "I have reviewed and understand that I am signing to submit Form 8821 to the IRS." at bounding box center [423, 208] width 413 height 35
click at [0, 0] on input "I have reviewed and understand that I am signing to submit Form 8821 to the IRS." at bounding box center [0, 0] width 0 height 0
click at [643, 389] on div "You are signing 4 documents. I have reviewed and understand that I am signing t…" at bounding box center [423, 214] width 466 height 481
click at [567, 417] on button "Sign Documents" at bounding box center [568, 424] width 123 height 33
